Goal: Task Accomplishment & Management: Use online tool/utility

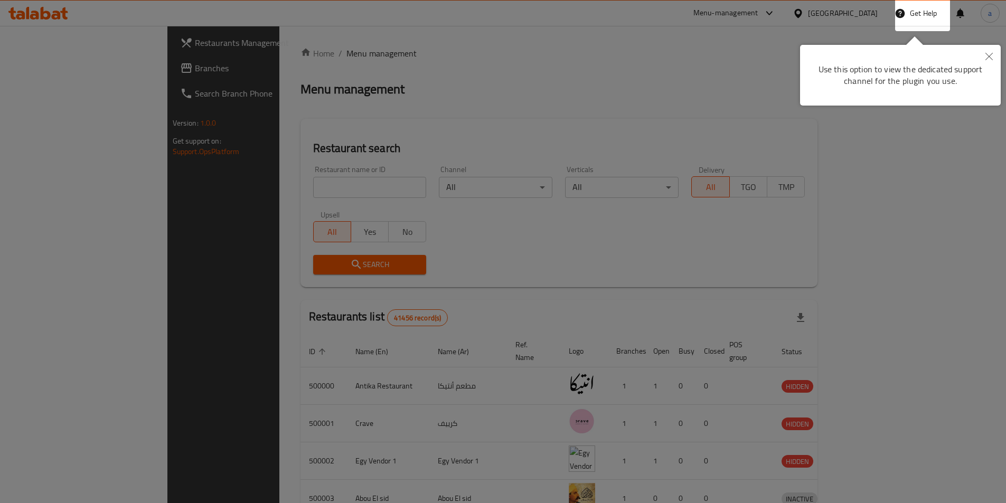
click at [982, 55] on button "Close" at bounding box center [988, 57] width 23 height 24
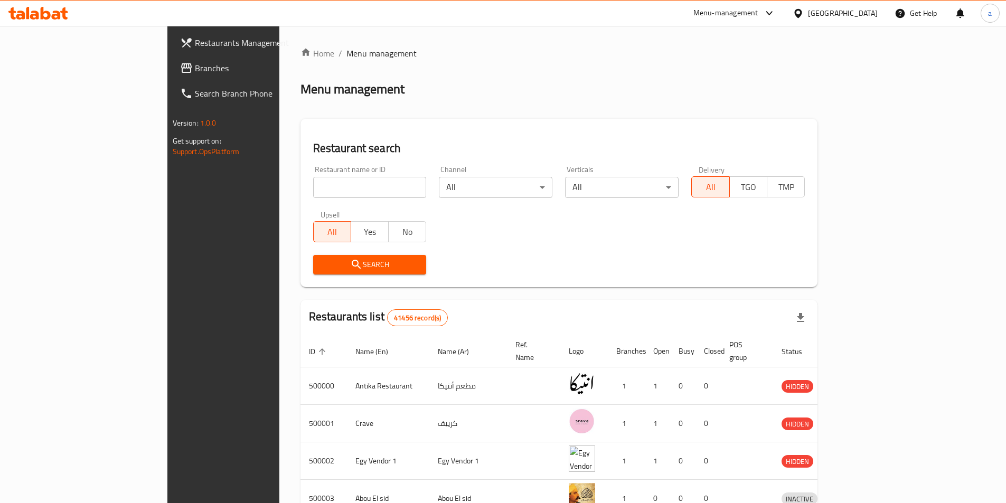
click at [863, 21] on div "[GEOGRAPHIC_DATA]" at bounding box center [835, 13] width 102 height 25
click at [861, 19] on div "Egypt" at bounding box center [843, 13] width 70 height 12
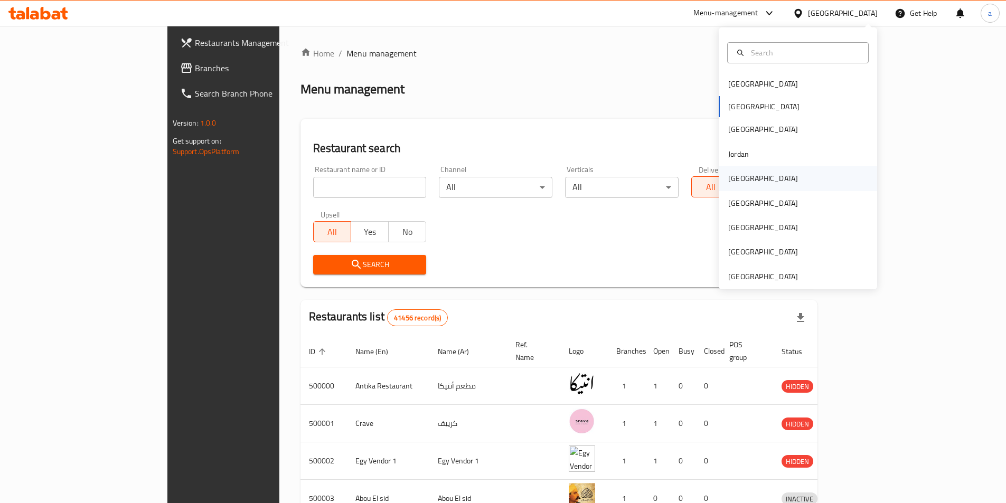
click at [769, 178] on div "[GEOGRAPHIC_DATA]" at bounding box center [797, 178] width 158 height 24
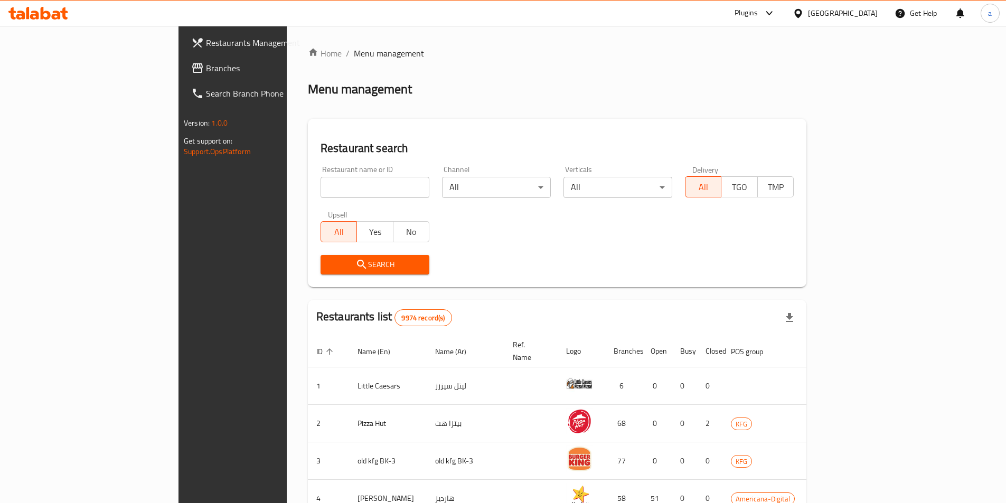
click at [183, 61] on link "Branches" at bounding box center [265, 67] width 164 height 25
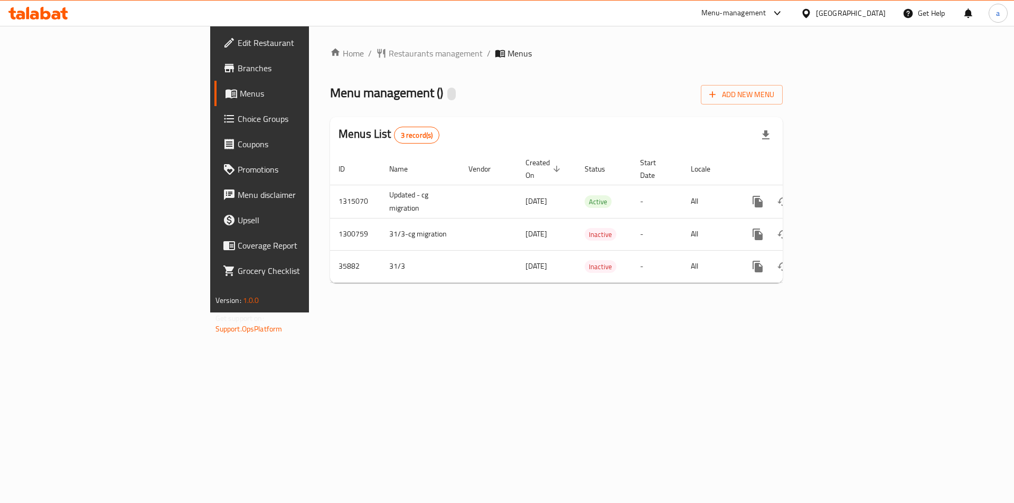
drag, startPoint x: 0, startPoint y: 0, endPoint x: 61, endPoint y: 74, distance: 96.0
click at [238, 74] on span "Branches" at bounding box center [305, 68] width 134 height 13
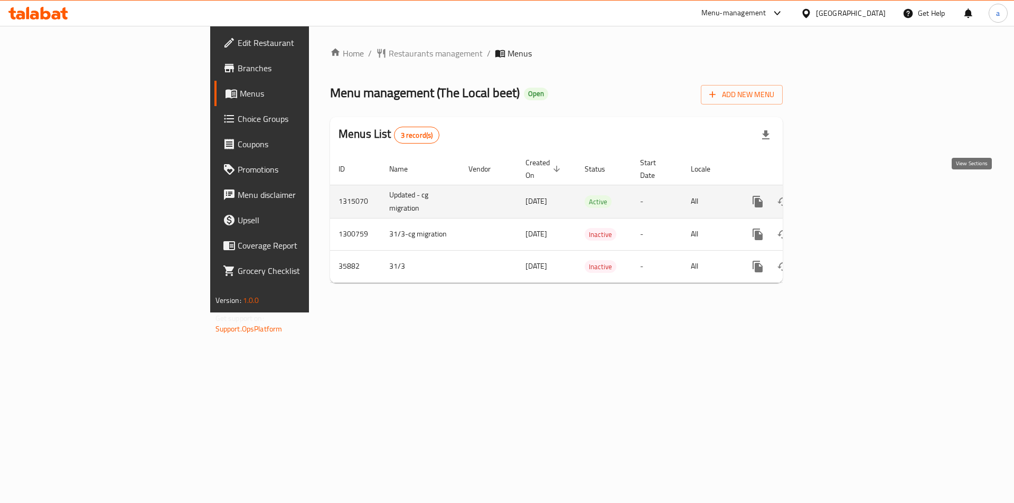
click at [838, 197] on icon "enhanced table" at bounding box center [834, 202] width 10 height 10
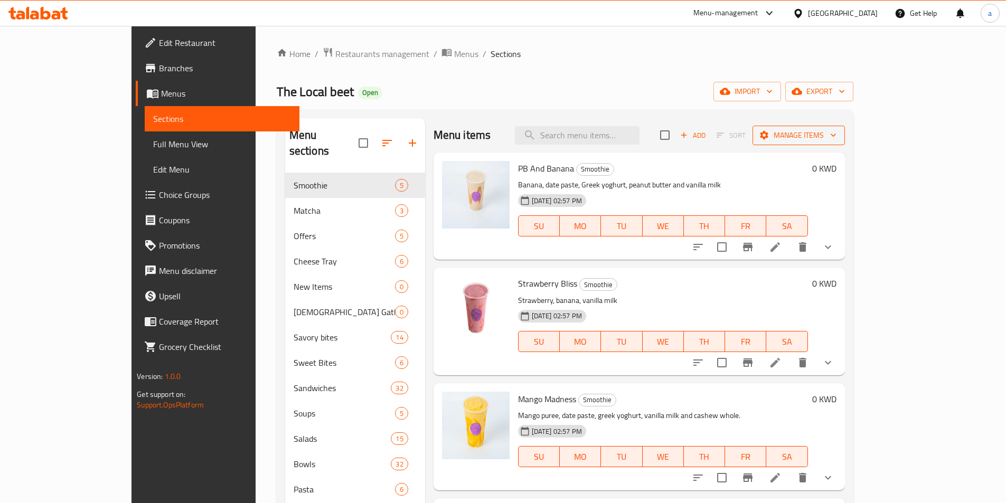
click at [836, 141] on span "Manage items" at bounding box center [798, 135] width 75 height 13
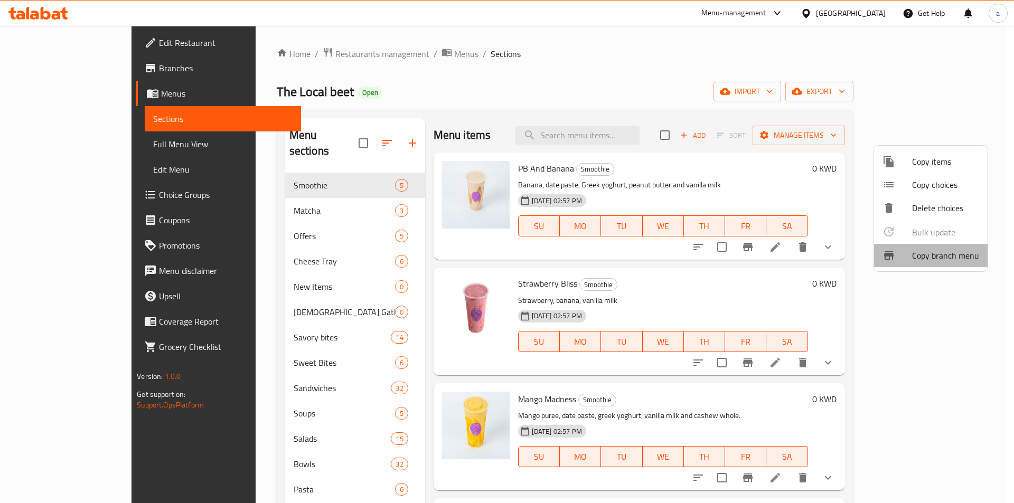
click at [928, 256] on span "Copy branch menu" at bounding box center [945, 255] width 67 height 13
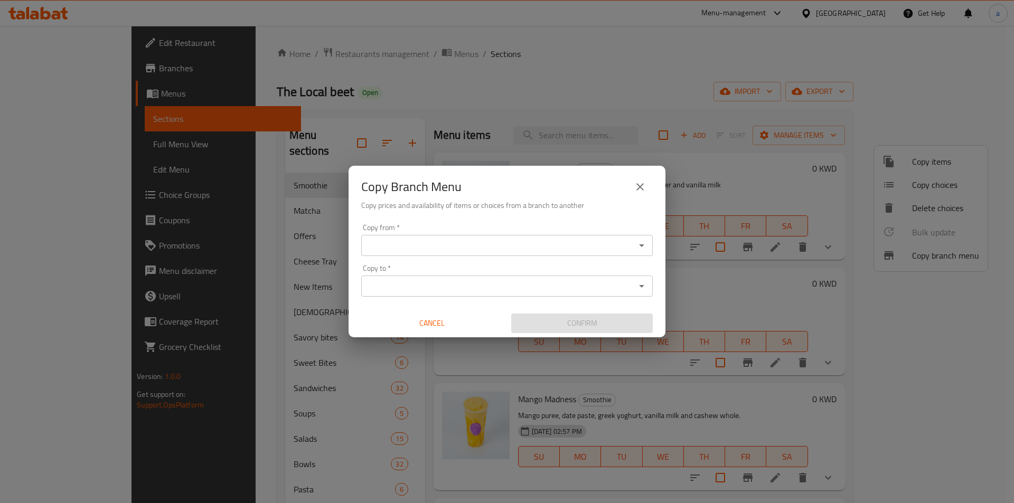
click at [505, 248] on input "Copy from   *" at bounding box center [498, 245] width 268 height 15
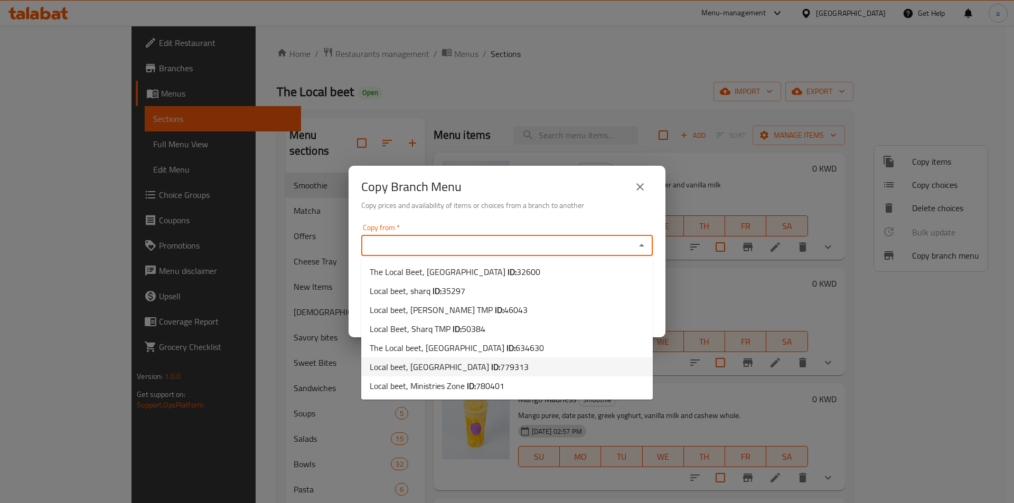
click at [496, 365] on li "Local beet, Khairan ID: 779313" at bounding box center [506, 366] width 291 height 19
type input "Local beet, Khairan"
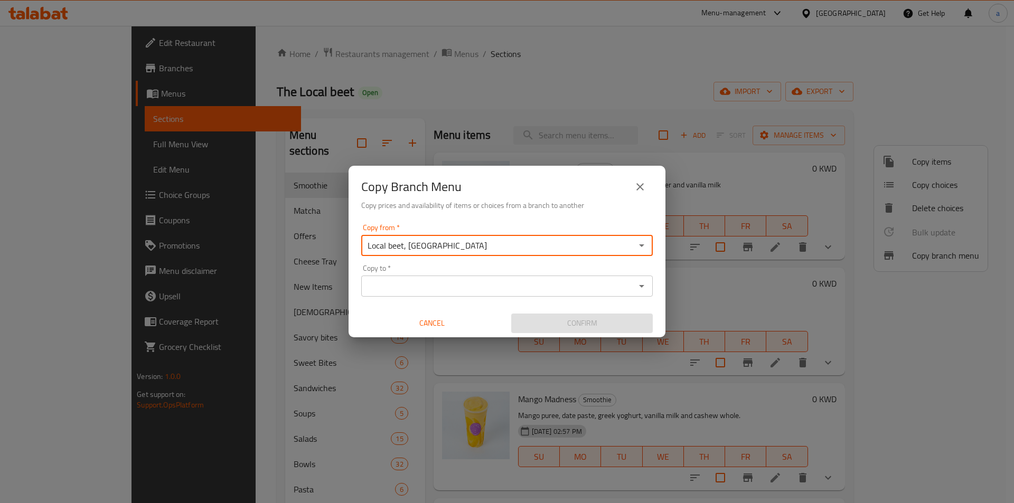
click at [531, 283] on input "Copy to   *" at bounding box center [498, 286] width 268 height 15
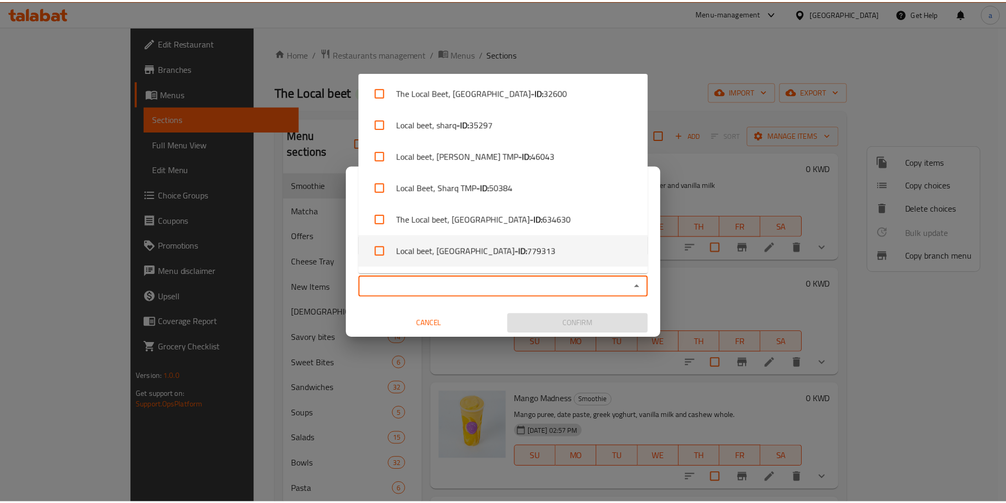
scroll to position [29, 0]
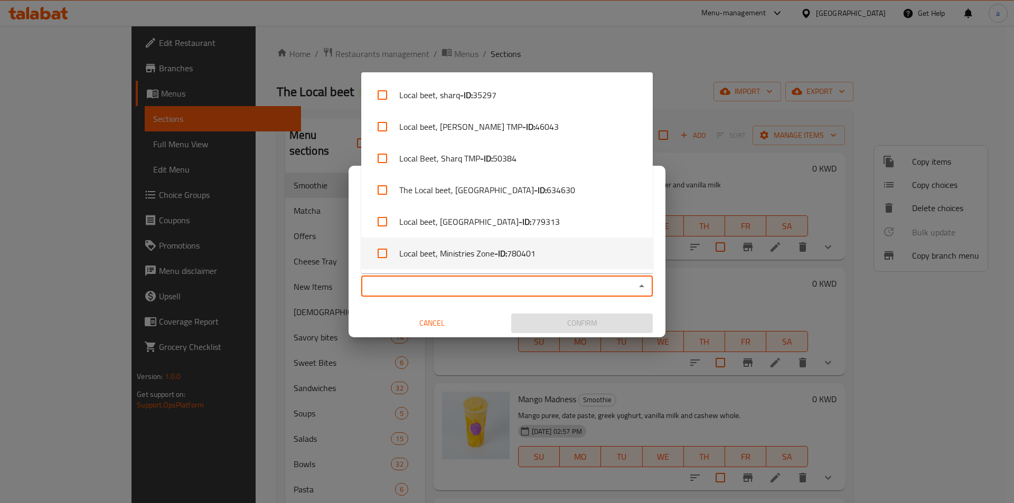
click at [549, 244] on li "Local beet, Ministries Zone - ID: 780401" at bounding box center [506, 254] width 291 height 32
checkbox input "true"
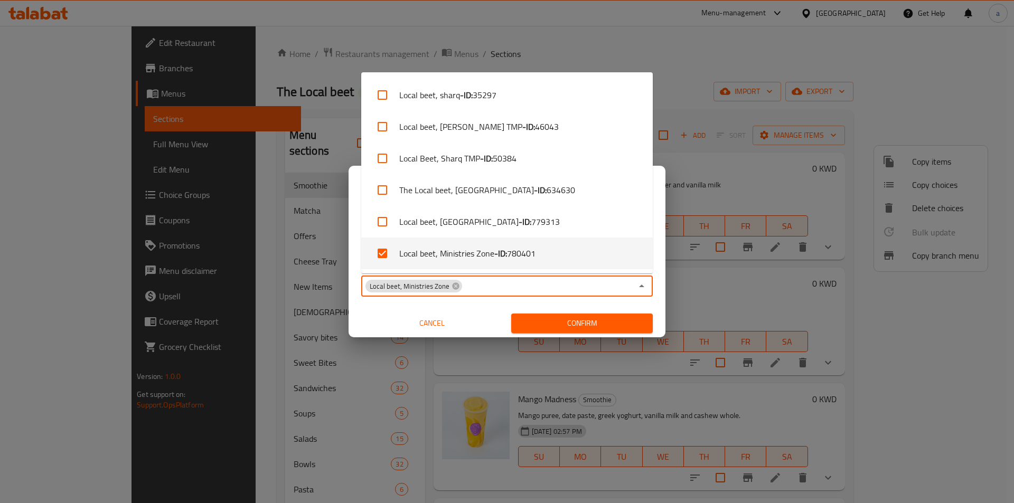
click at [568, 321] on span "Confirm" at bounding box center [581, 323] width 125 height 13
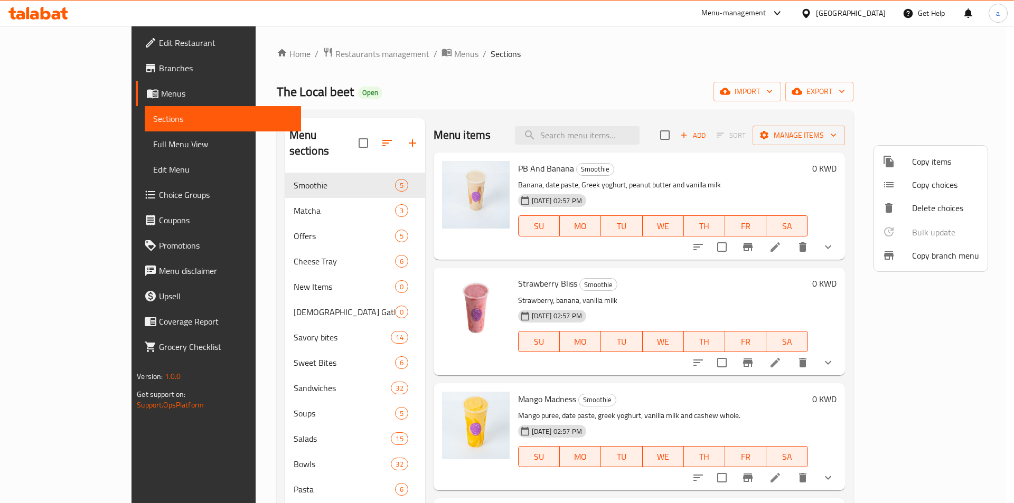
click at [894, 138] on div at bounding box center [507, 251] width 1014 height 503
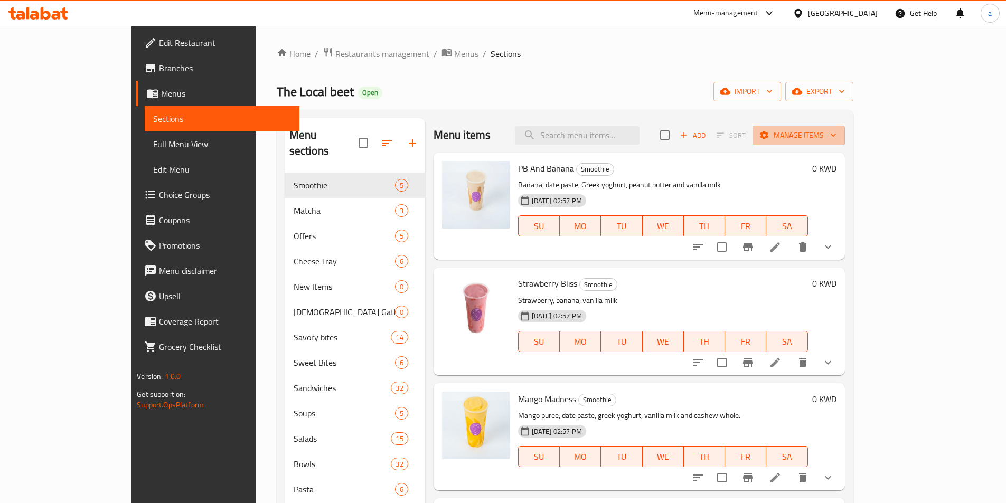
click at [768, 138] on icon "button" at bounding box center [764, 135] width 8 height 8
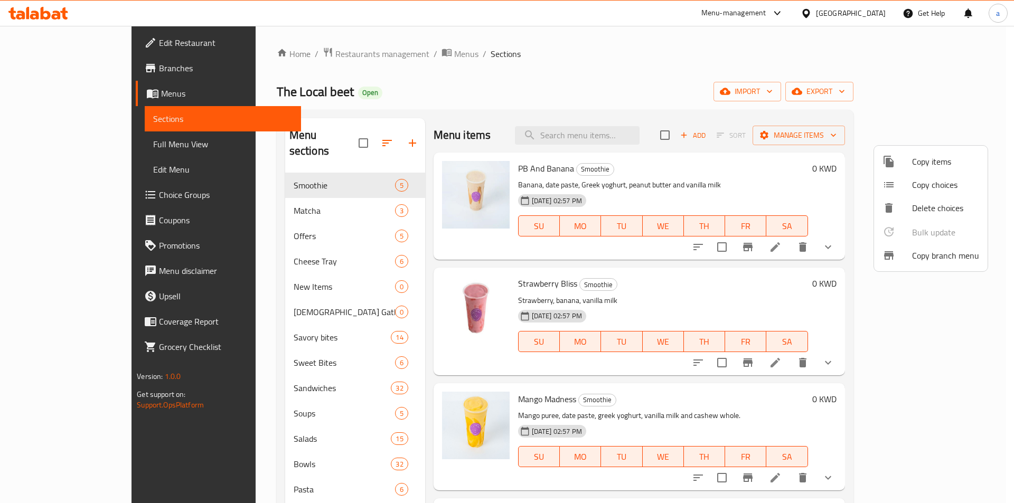
click at [40, 68] on div at bounding box center [507, 251] width 1014 height 503
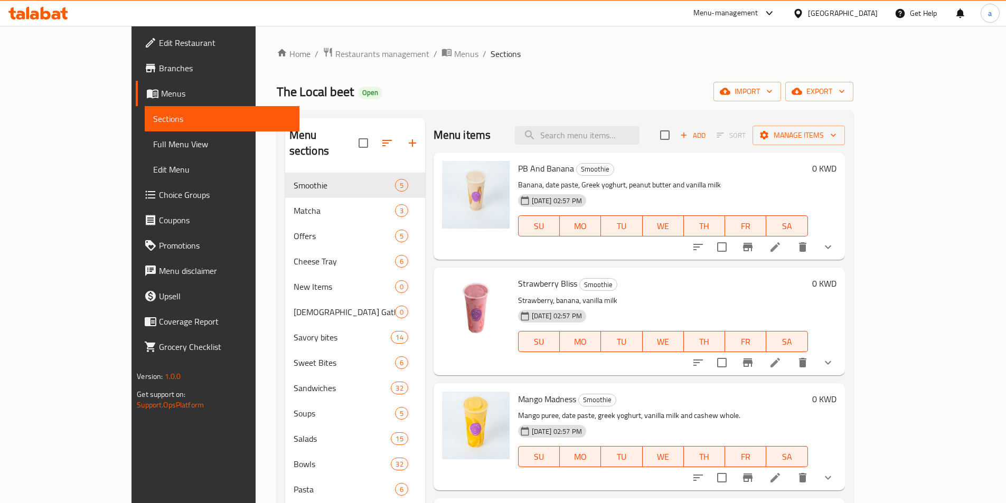
click at [159, 68] on span "Branches" at bounding box center [225, 68] width 132 height 13
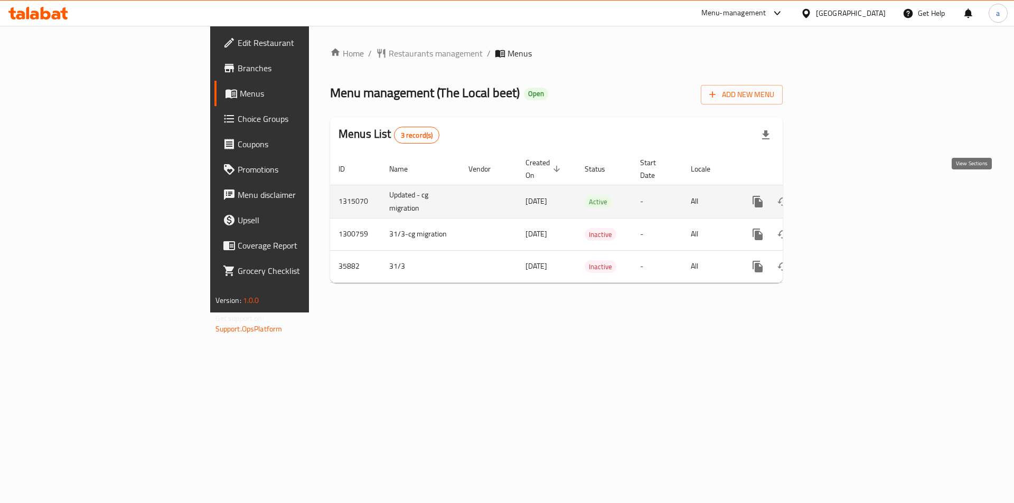
click at [840, 195] on icon "enhanced table" at bounding box center [833, 201] width 13 height 13
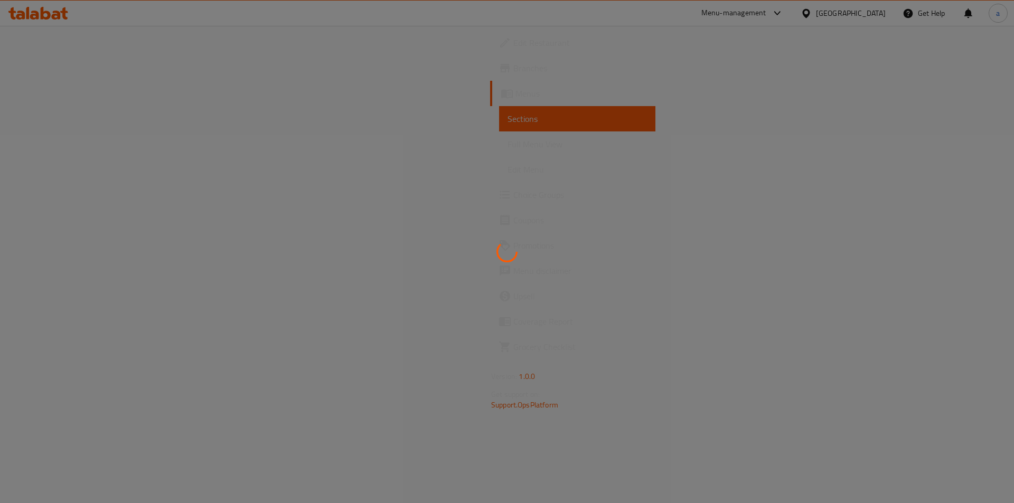
click at [220, 55] on div at bounding box center [507, 251] width 1014 height 503
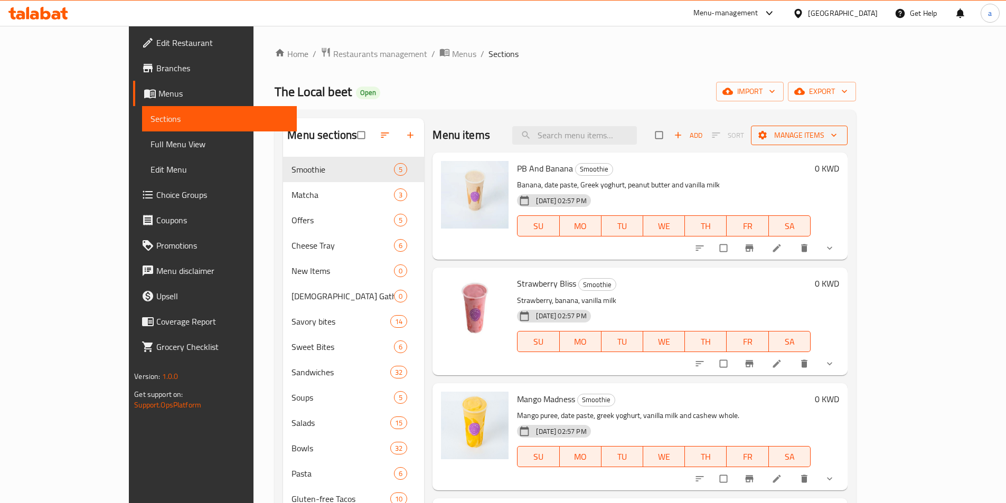
click at [839, 129] on span "Manage items" at bounding box center [799, 135] width 80 height 13
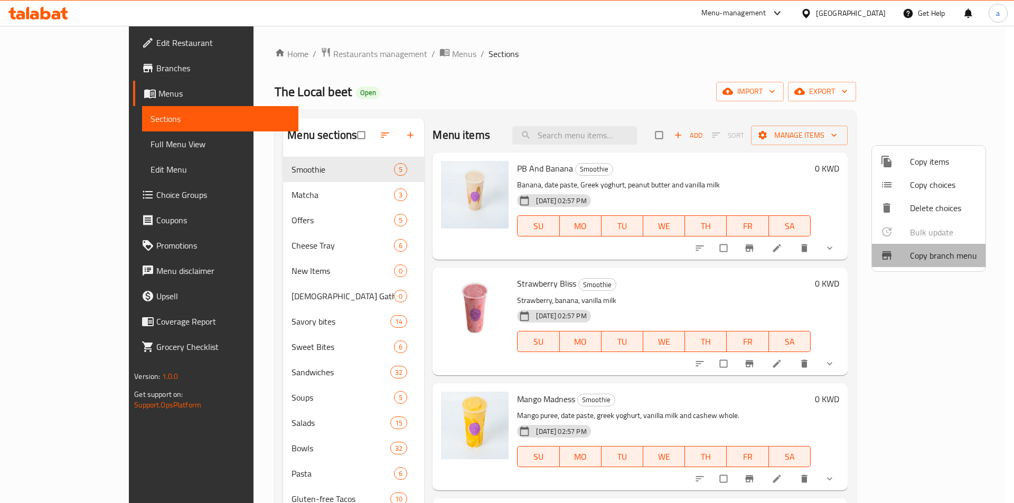
click at [924, 249] on span "Copy branch menu" at bounding box center [943, 255] width 67 height 13
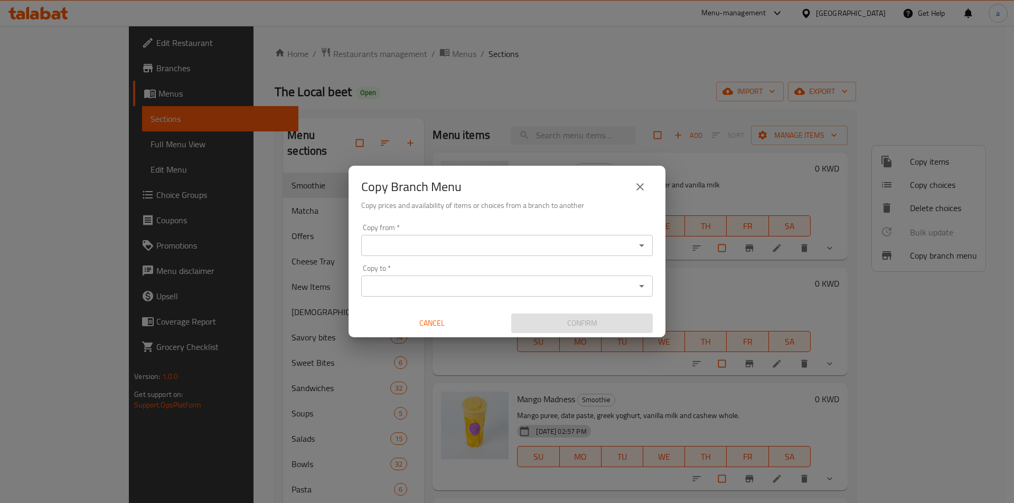
click at [562, 250] on input "Copy from   *" at bounding box center [498, 245] width 268 height 15
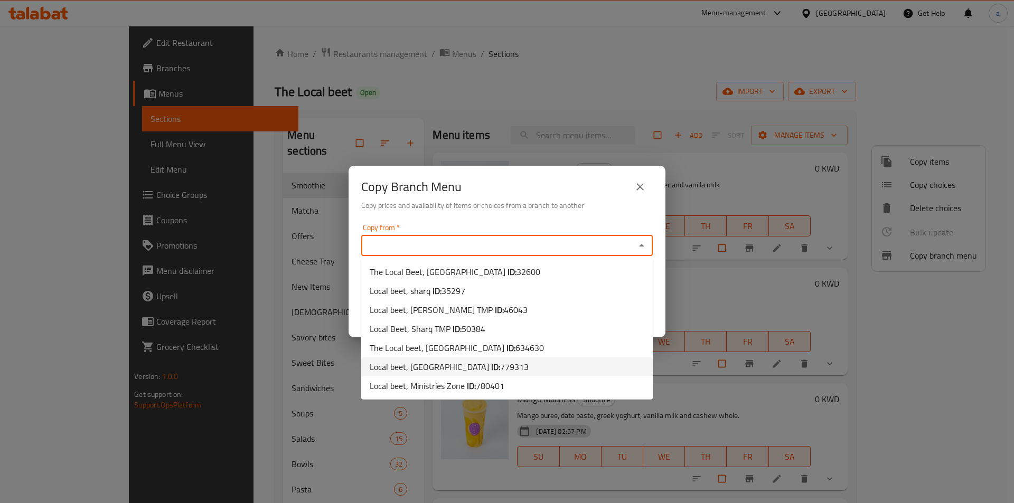
click at [492, 367] on li "Local beet, Khairan ID: 779313" at bounding box center [506, 366] width 291 height 19
type input "Local beet, [GEOGRAPHIC_DATA]"
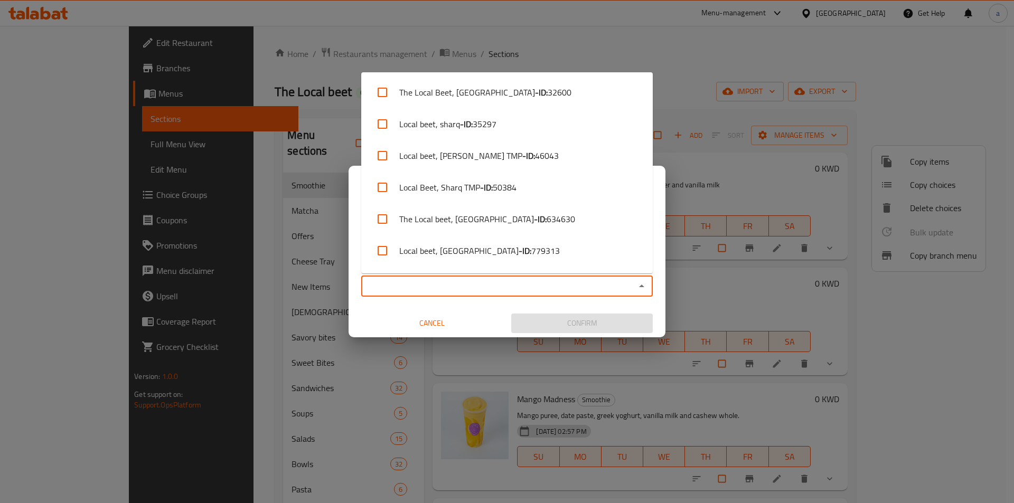
click at [598, 289] on input "Copy to   *" at bounding box center [498, 286] width 268 height 15
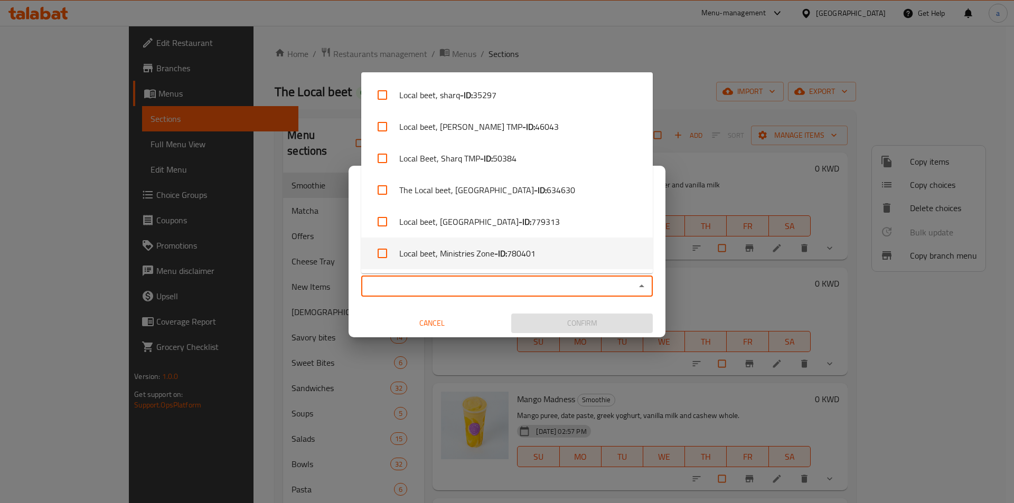
click at [556, 243] on li "Local beet, Ministries Zone - ID: 780401" at bounding box center [506, 254] width 291 height 32
checkbox input "true"
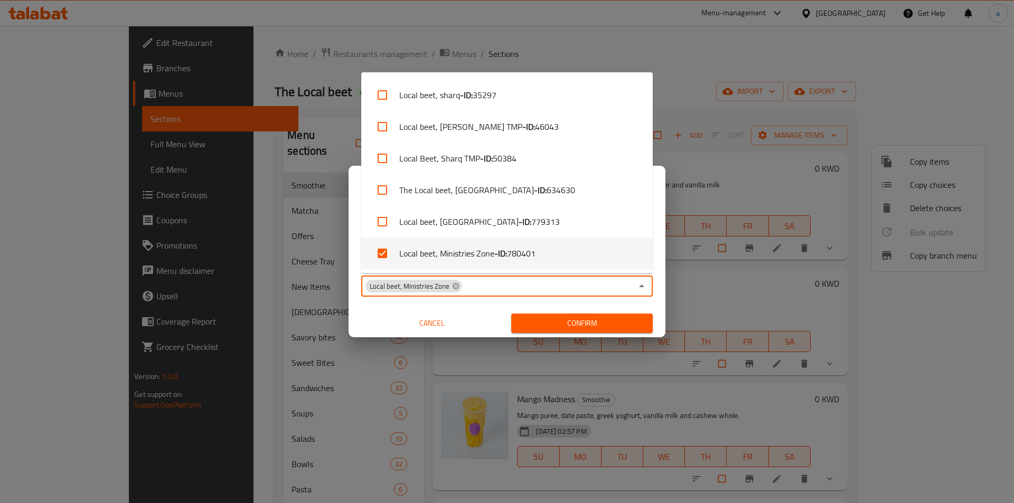
click at [556, 326] on span "Confirm" at bounding box center [581, 323] width 125 height 13
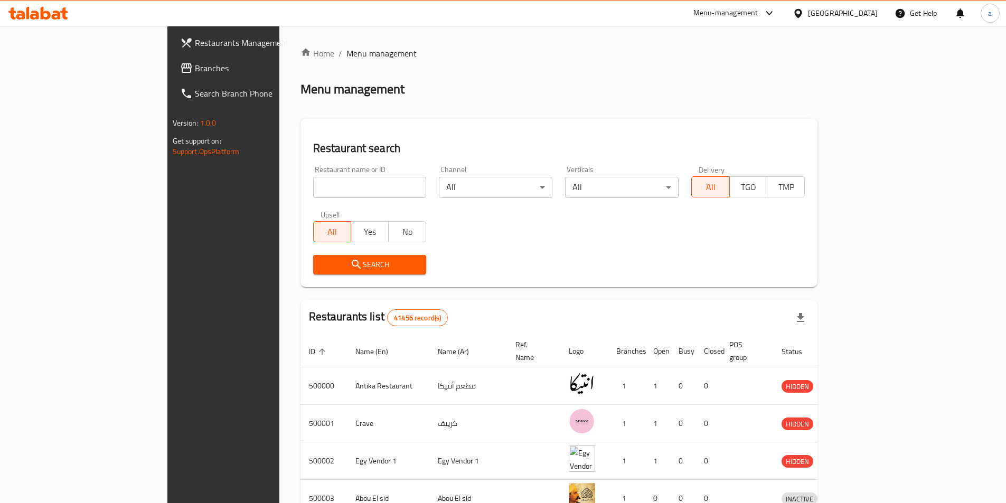
click at [857, 23] on div "Egypt" at bounding box center [835, 13] width 102 height 25
click at [857, 21] on div "Egypt" at bounding box center [835, 13] width 102 height 25
click at [808, 16] on div at bounding box center [799, 13] width 15 height 12
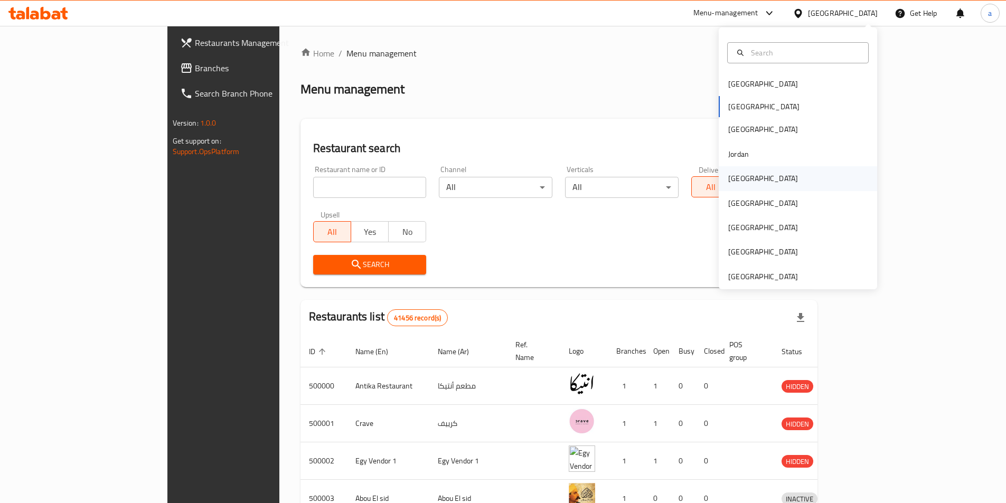
click at [734, 178] on div "[GEOGRAPHIC_DATA]" at bounding box center [763, 179] width 70 height 12
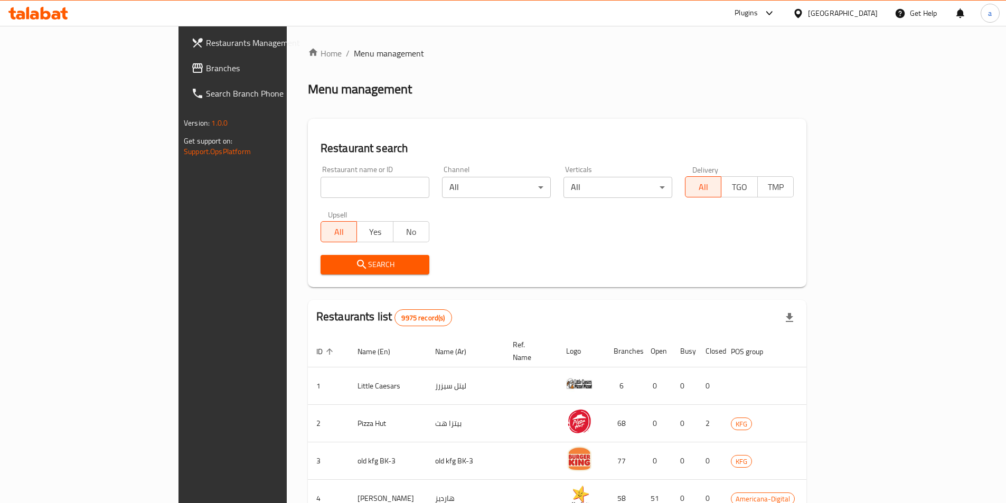
click at [183, 61] on link "Branches" at bounding box center [265, 67] width 164 height 25
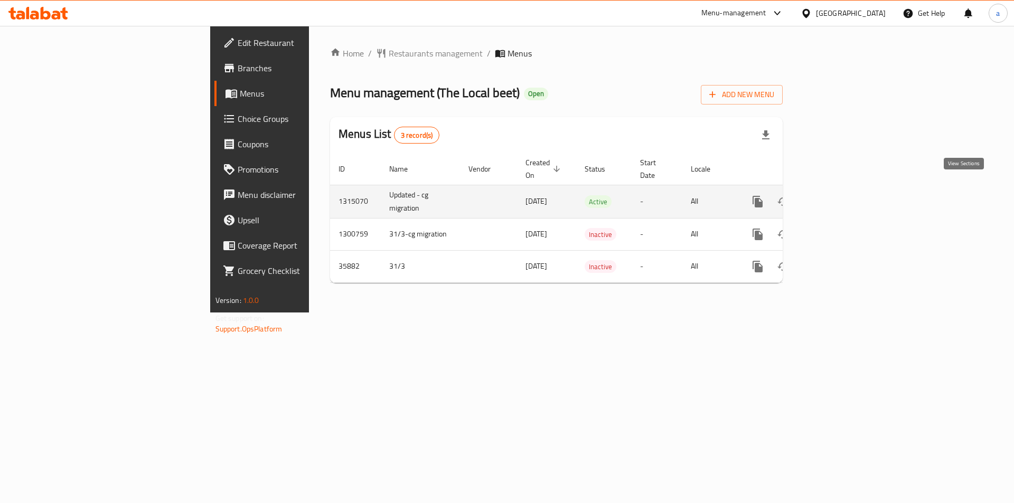
click at [846, 189] on link "enhanced table" at bounding box center [833, 201] width 25 height 25
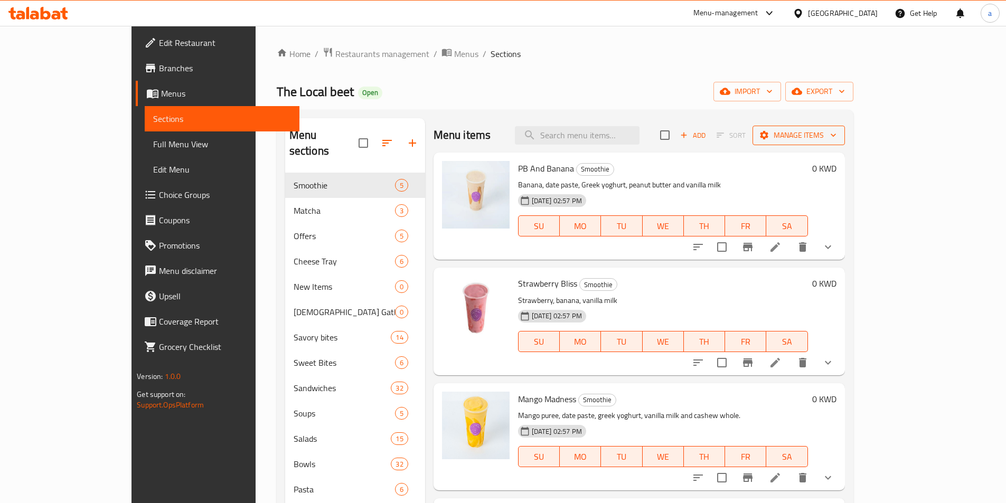
click at [836, 135] on span "Manage items" at bounding box center [798, 135] width 75 height 13
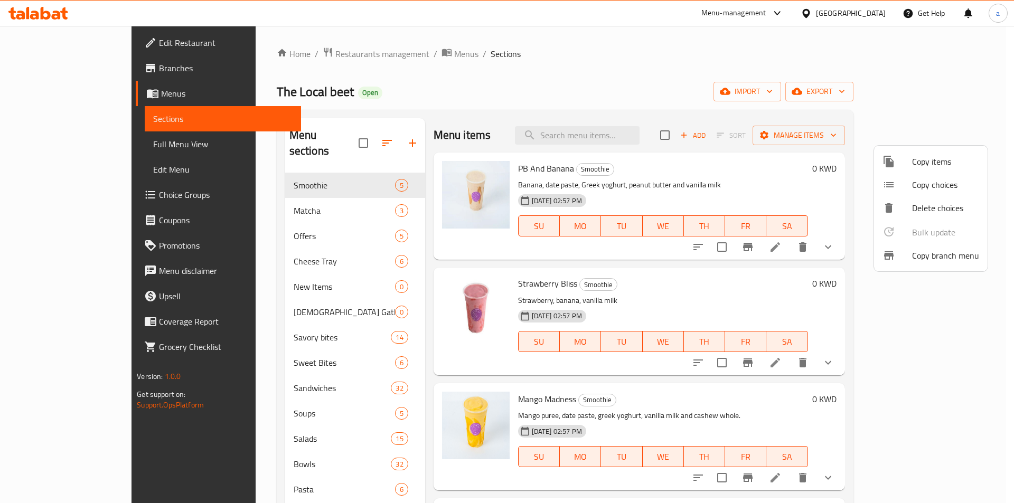
click at [930, 252] on span "Copy branch menu" at bounding box center [945, 255] width 67 height 13
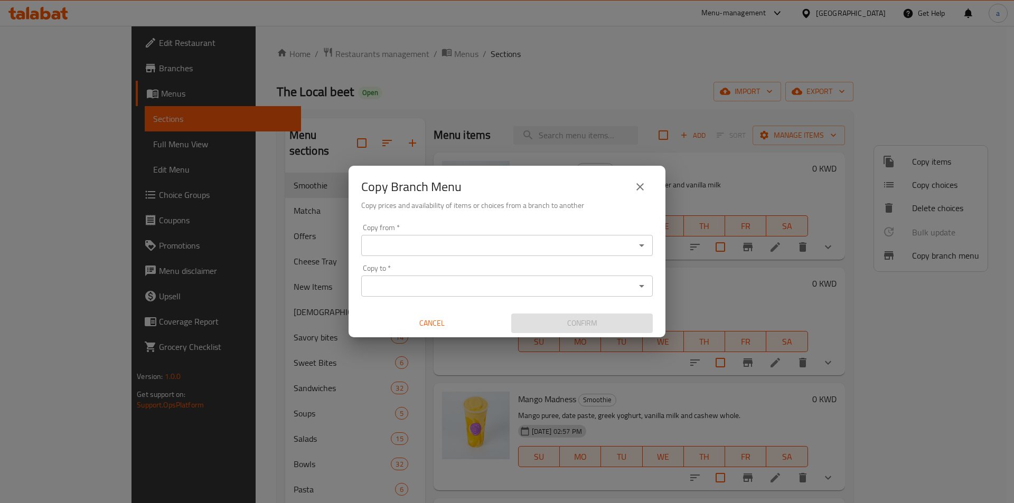
click at [462, 245] on input "Copy from   *" at bounding box center [498, 245] width 268 height 15
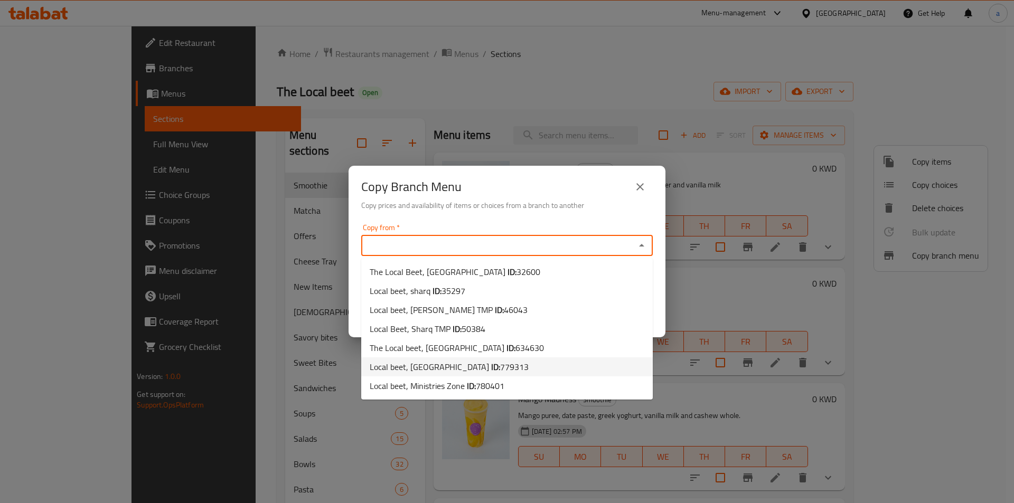
click at [524, 364] on li "Local beet, Khairan ID: 779313" at bounding box center [506, 366] width 291 height 19
type input "Local beet, [GEOGRAPHIC_DATA]"
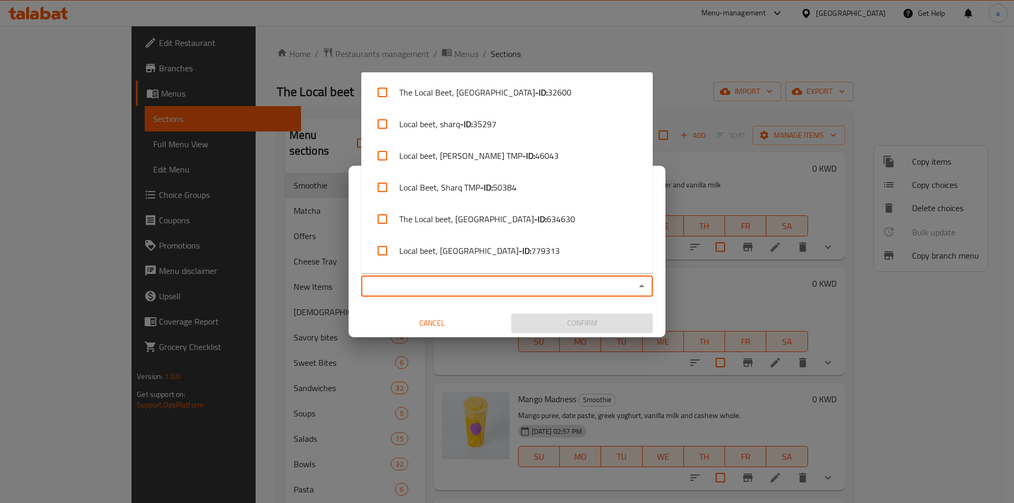
click at [427, 280] on input "Copy to   *" at bounding box center [498, 286] width 268 height 15
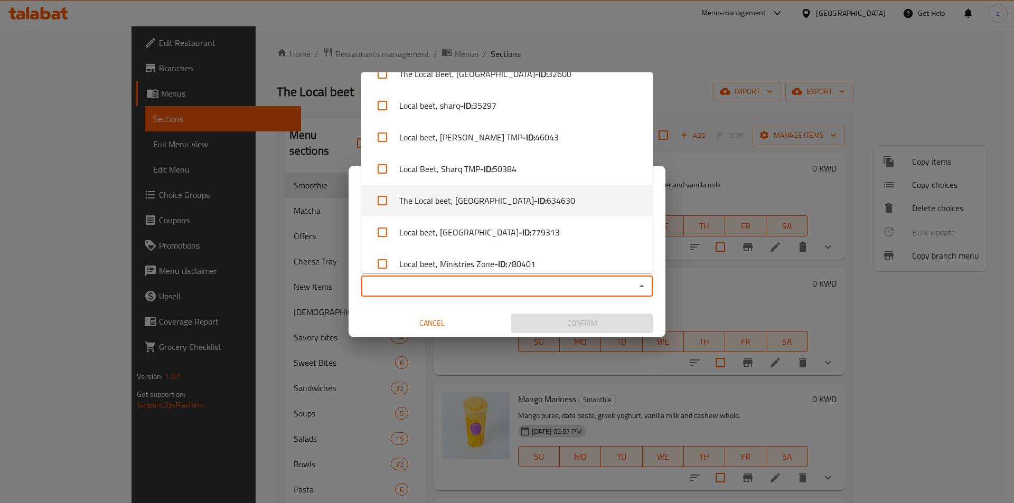
scroll to position [29, 0]
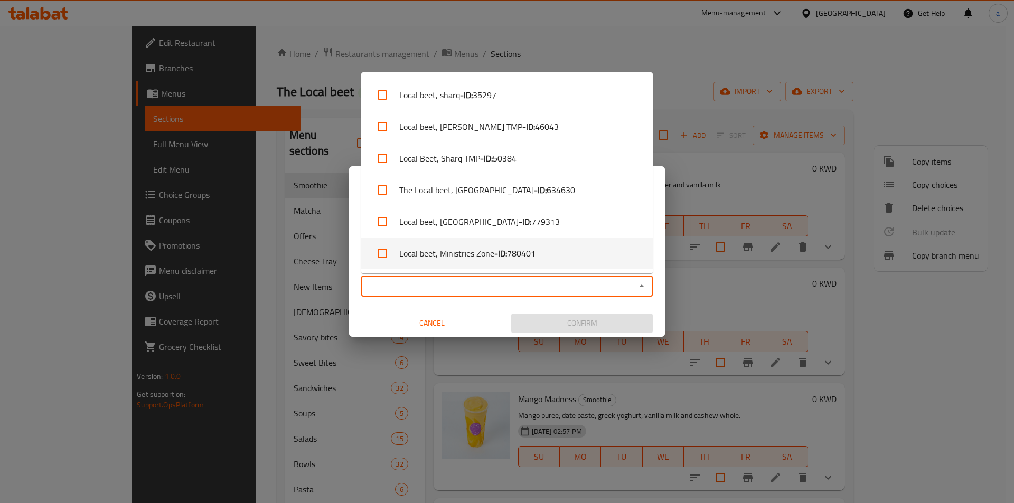
click at [504, 244] on li "Local beet, Ministries Zone - ID: 780401" at bounding box center [506, 254] width 291 height 32
checkbox input "true"
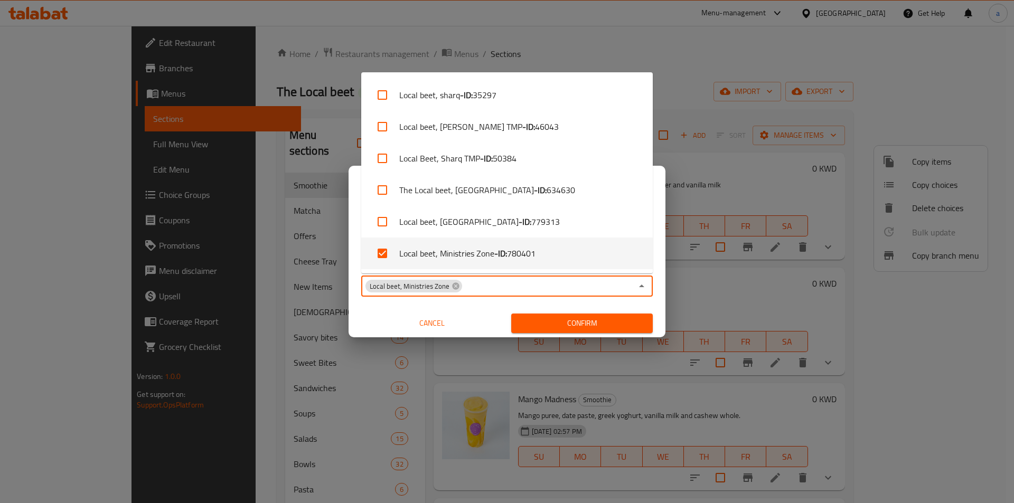
click at [551, 318] on span "Confirm" at bounding box center [581, 323] width 125 height 13
